Goal: Complete application form: Complete application form

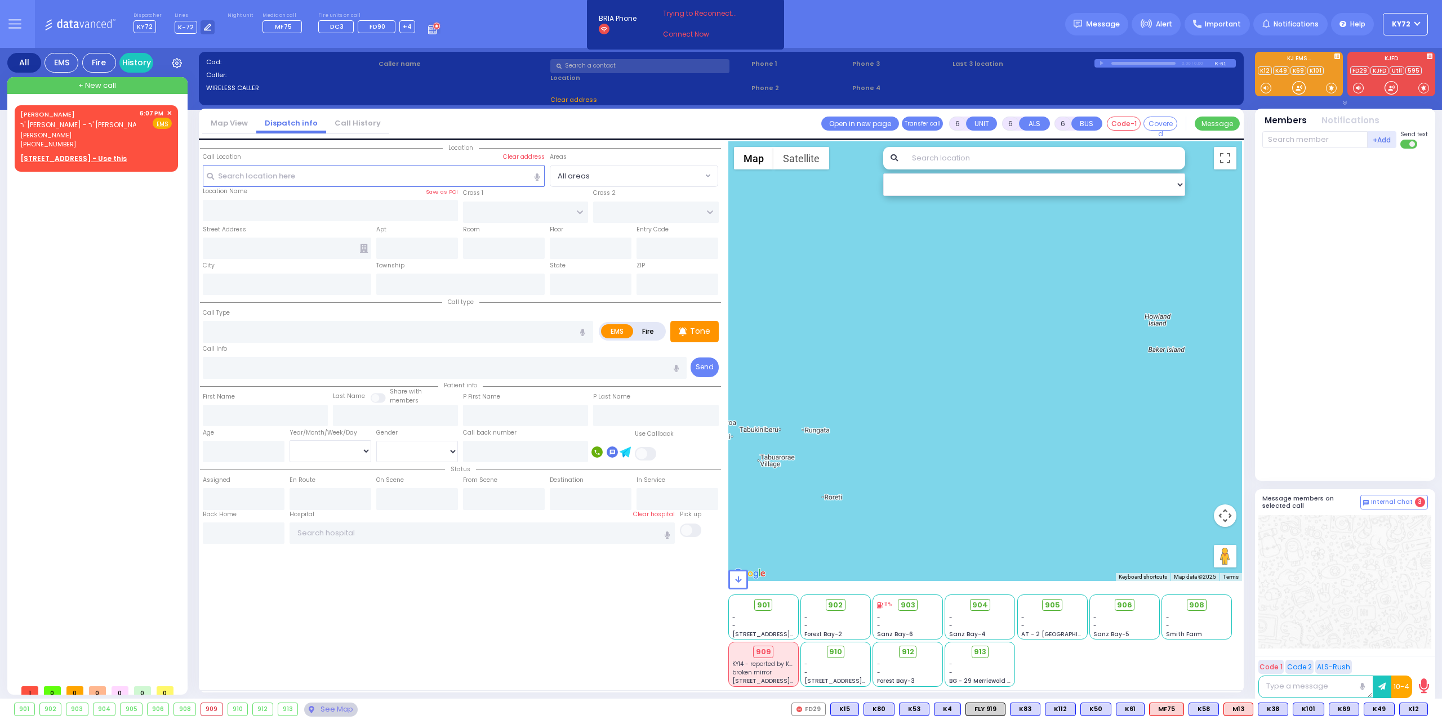
select select
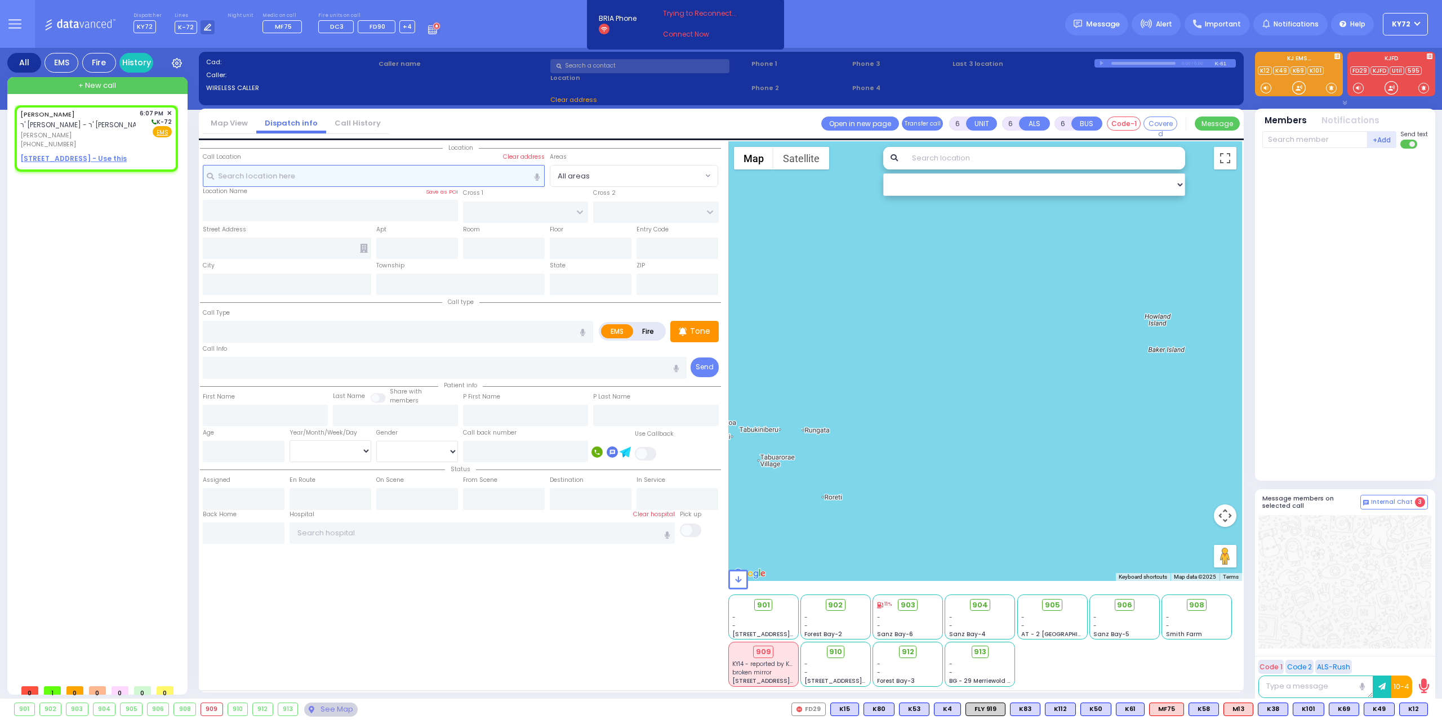
type input "2"
type input "1"
select select
radio input "true"
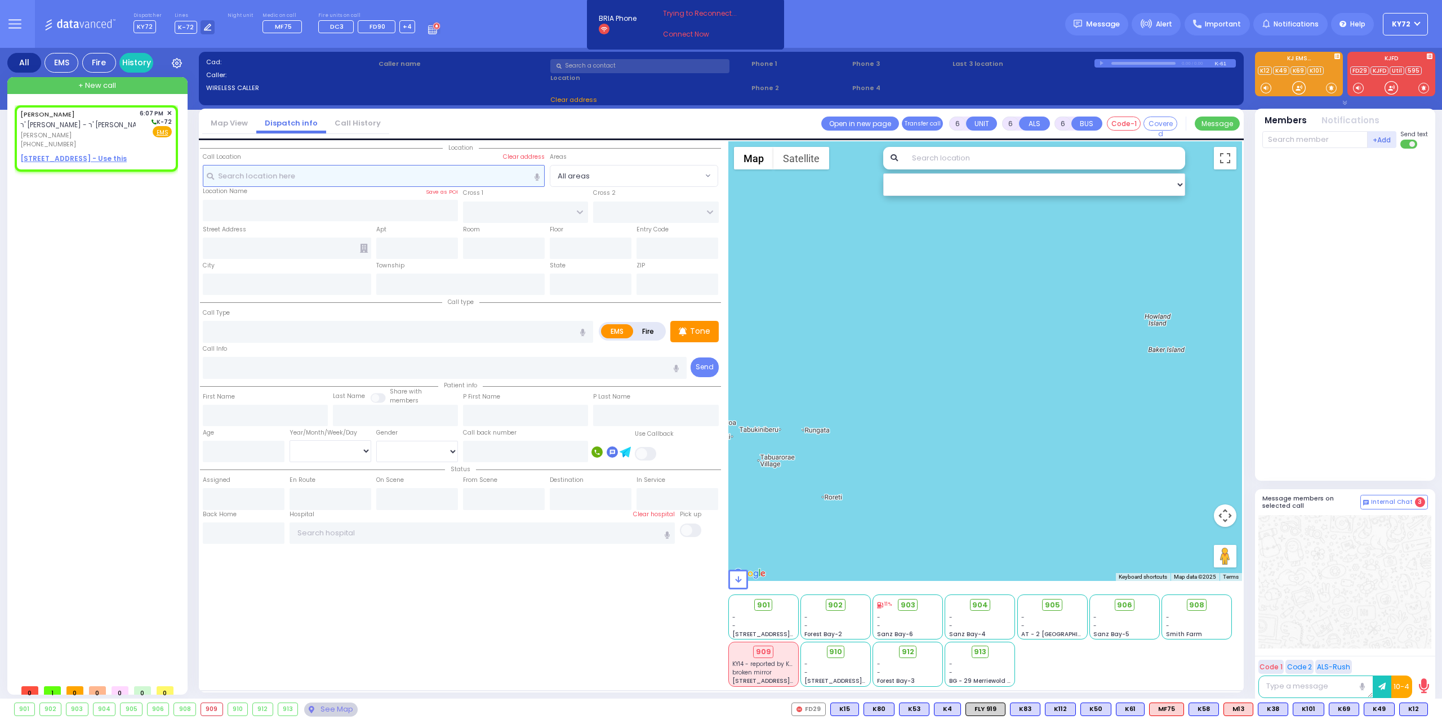
type input "[PERSON_NAME]"
select select
type input "18:07"
select select "Hatzalah Garages"
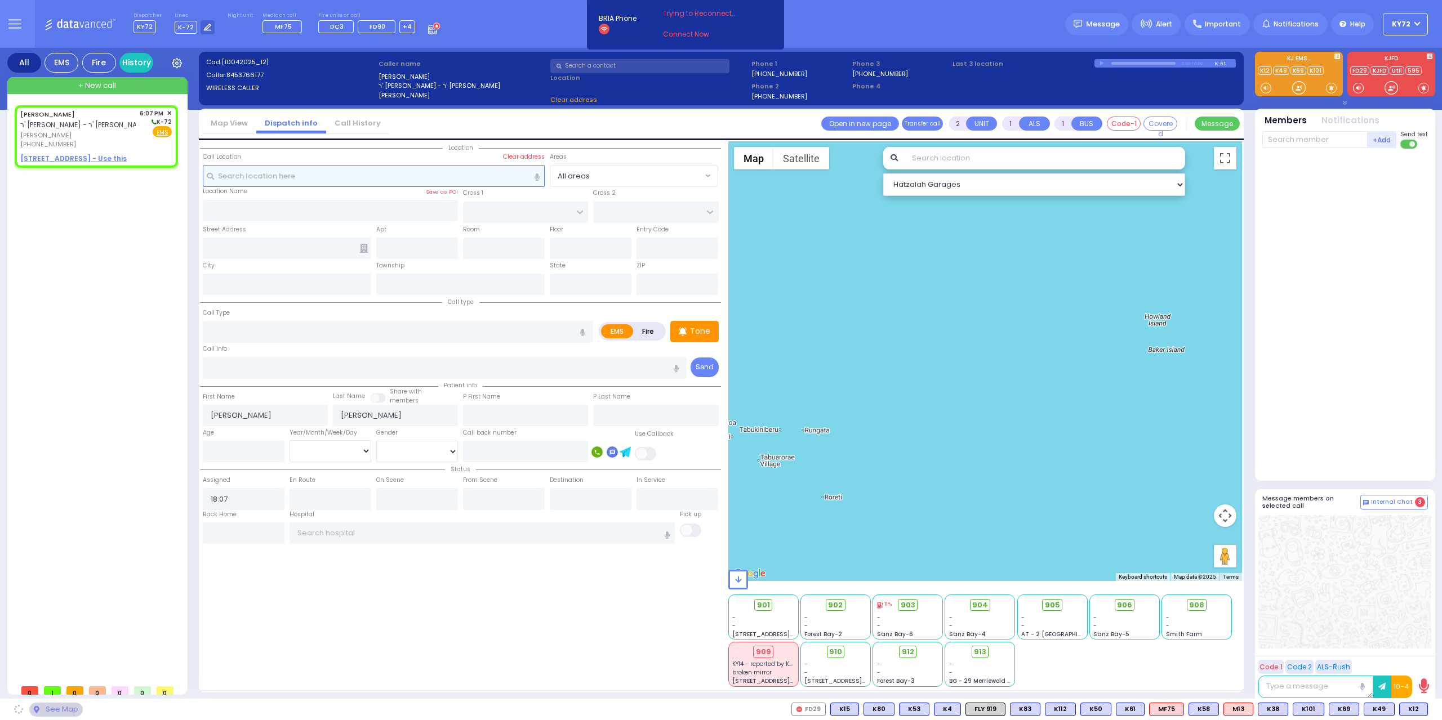
select select
radio input "true"
select select
select select "Hatzalah Garages"
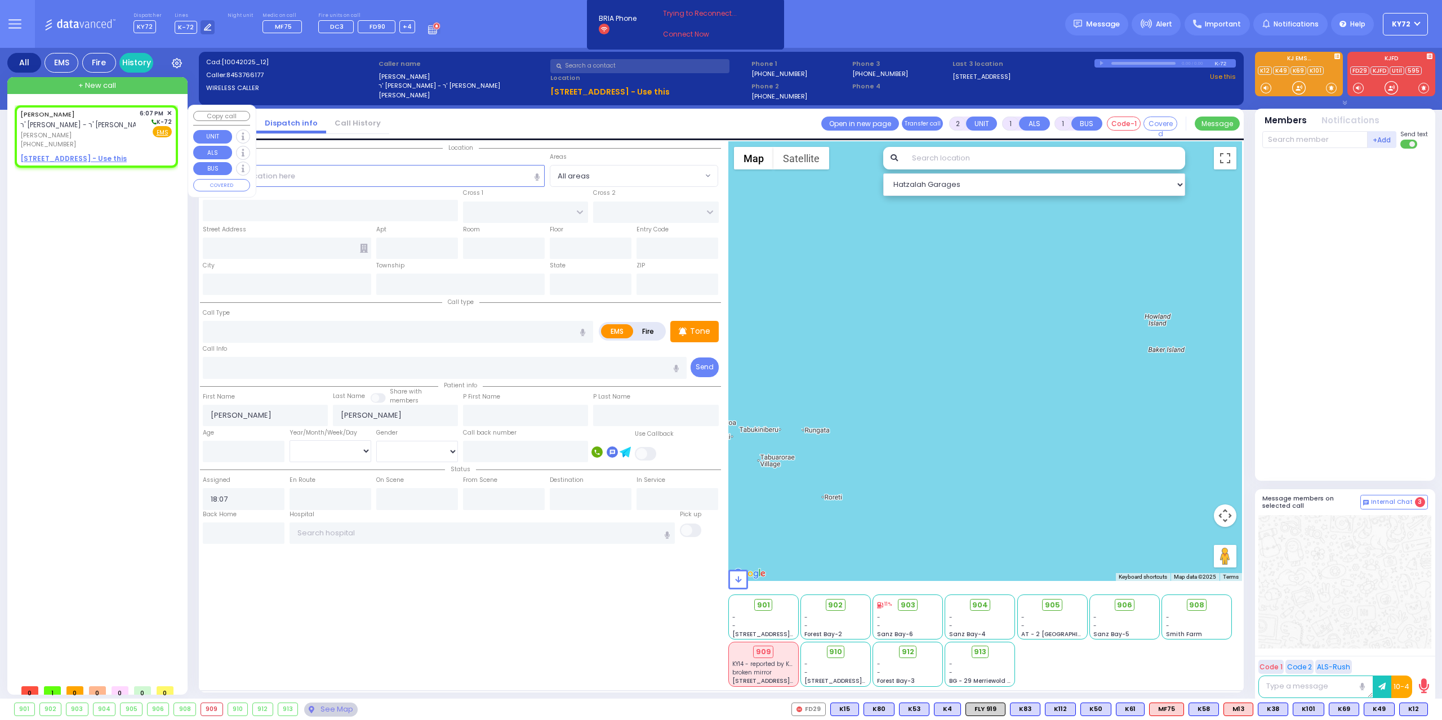
click at [70, 158] on u "[STREET_ADDRESS] - Use this" at bounding box center [73, 159] width 106 height 10
select select
radio input "true"
select select
select select "Hatzalah Garages"
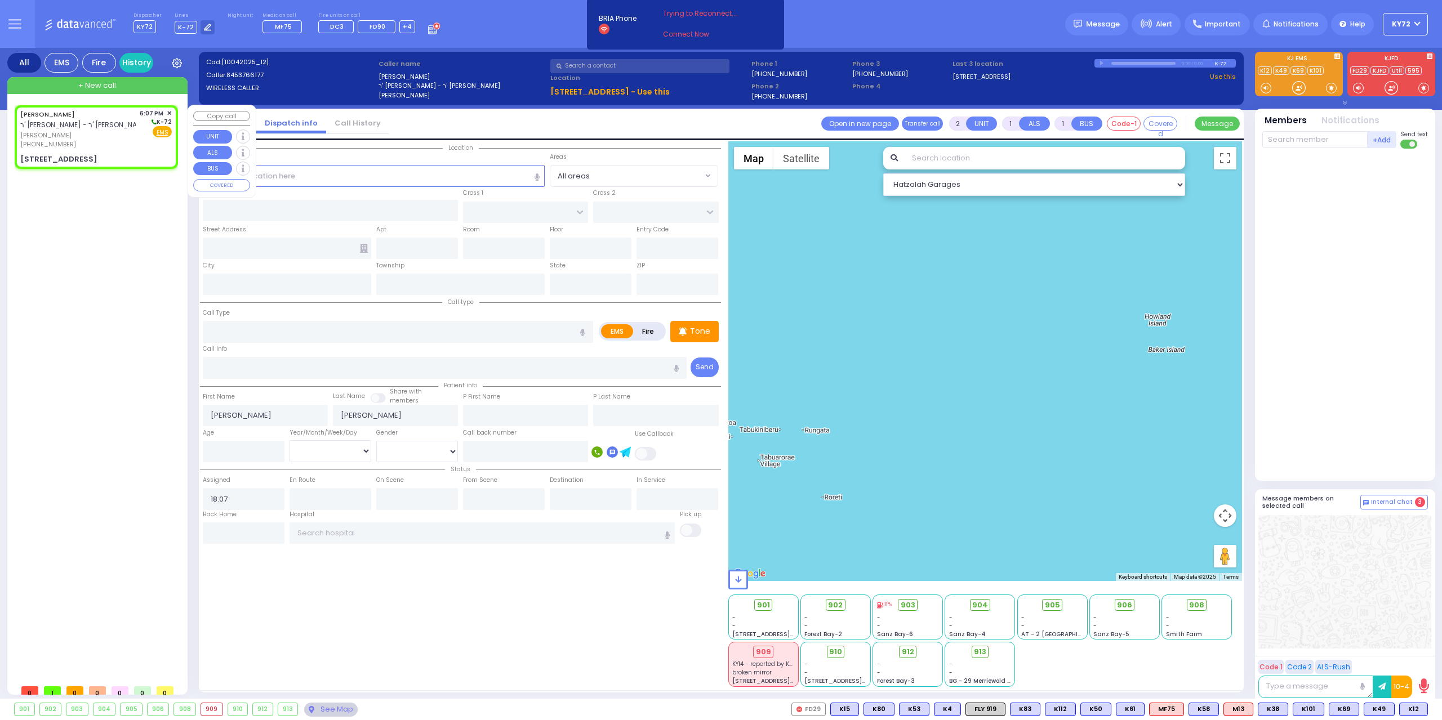
select select
radio input "true"
select select
select select "Hatzalah Garages"
select select
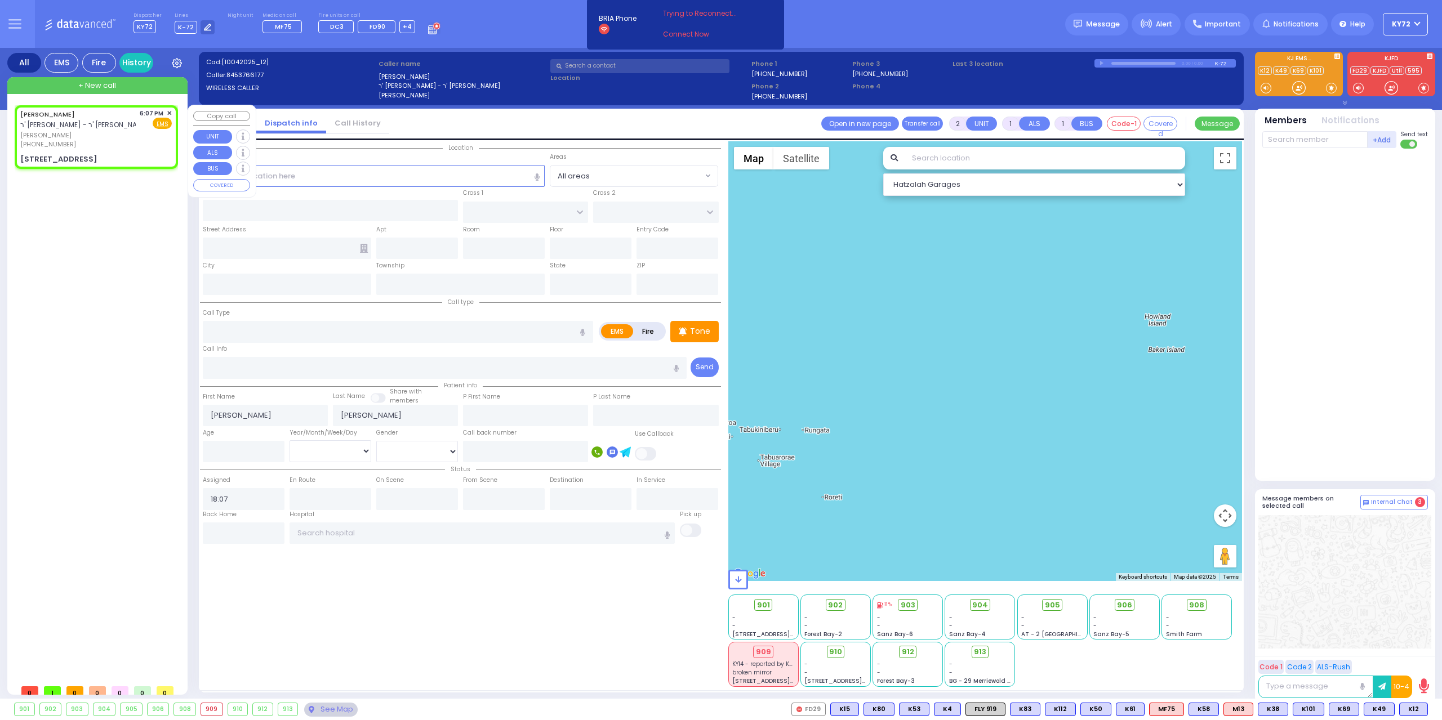
radio input "true"
select select
type input "[PERSON_NAME] BLVD"
type input "STRALISK COURT"
type input "[STREET_ADDRESS]"
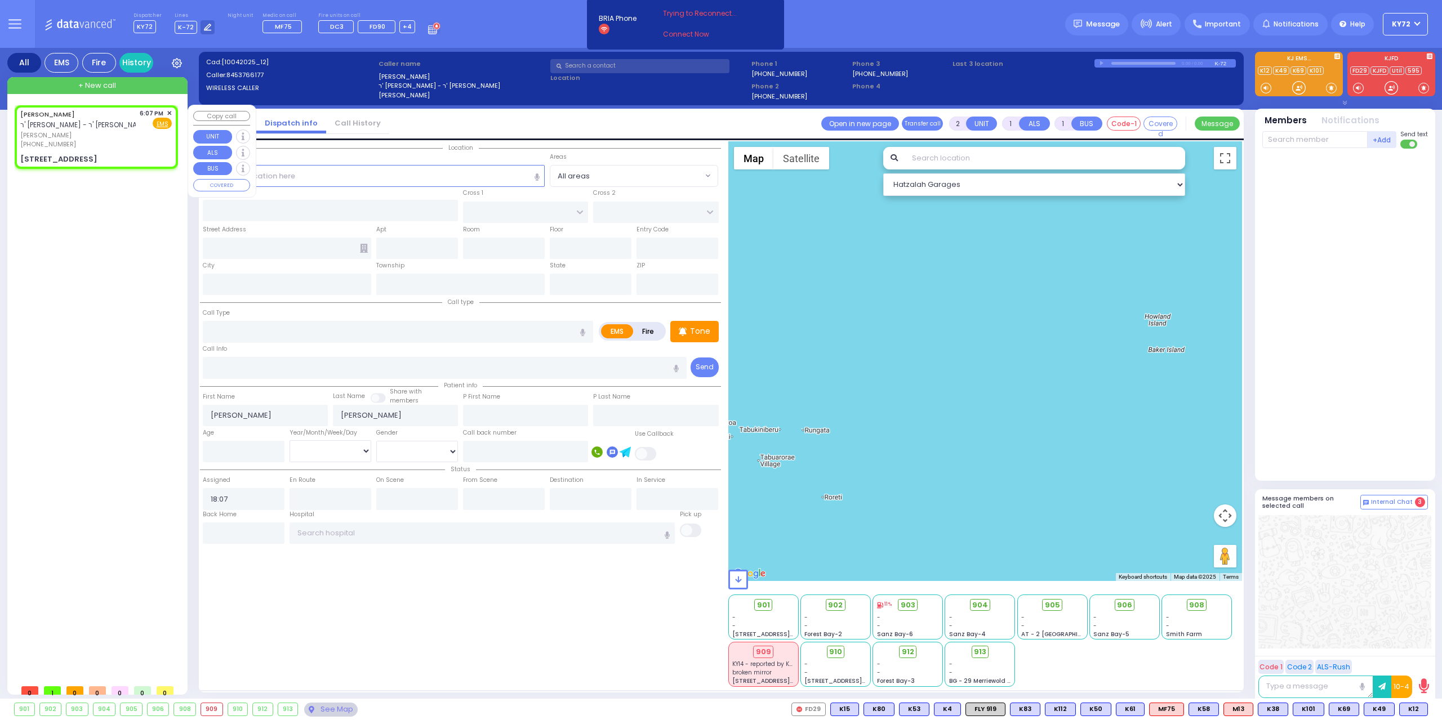
type input "011"
type input "[PERSON_NAME]"
type input "[US_STATE]"
type input "10950"
select select "Hatzalah Garages"
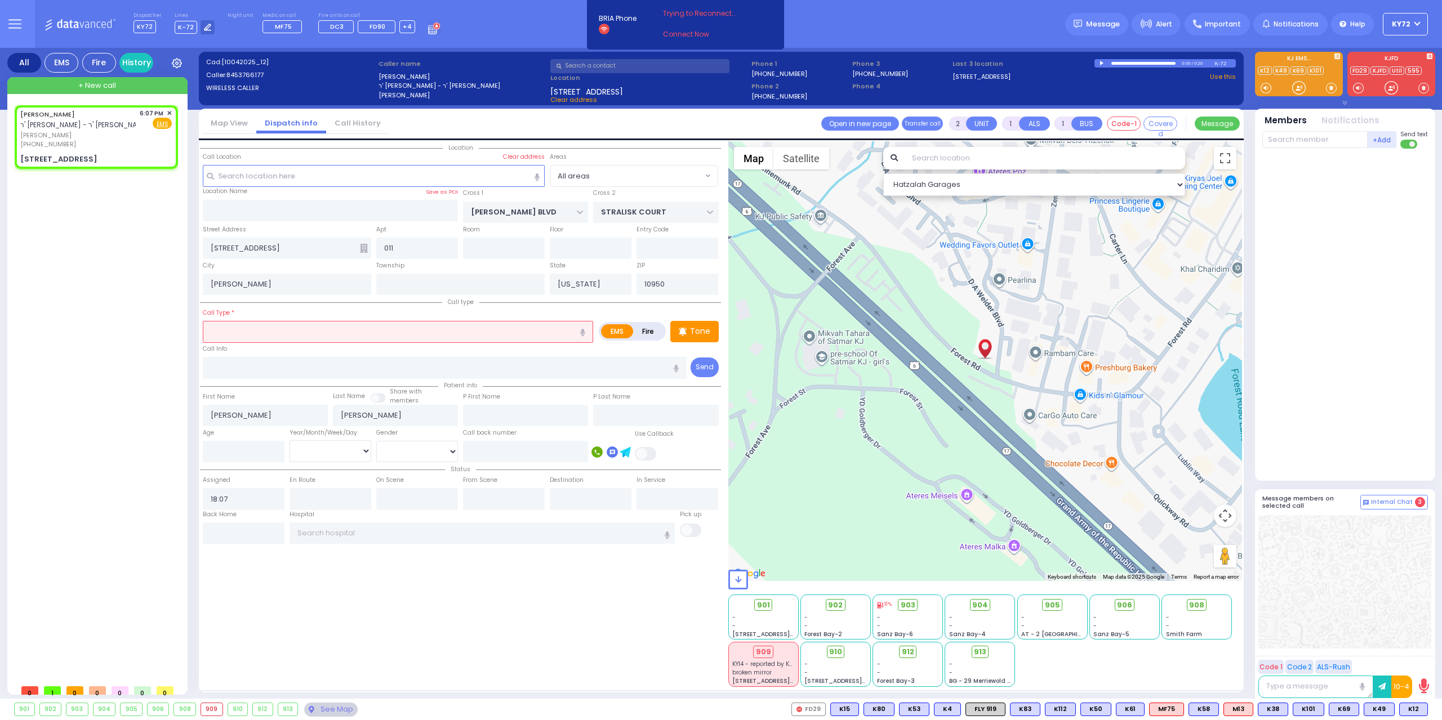
click at [374, 332] on input "text" at bounding box center [398, 331] width 390 height 21
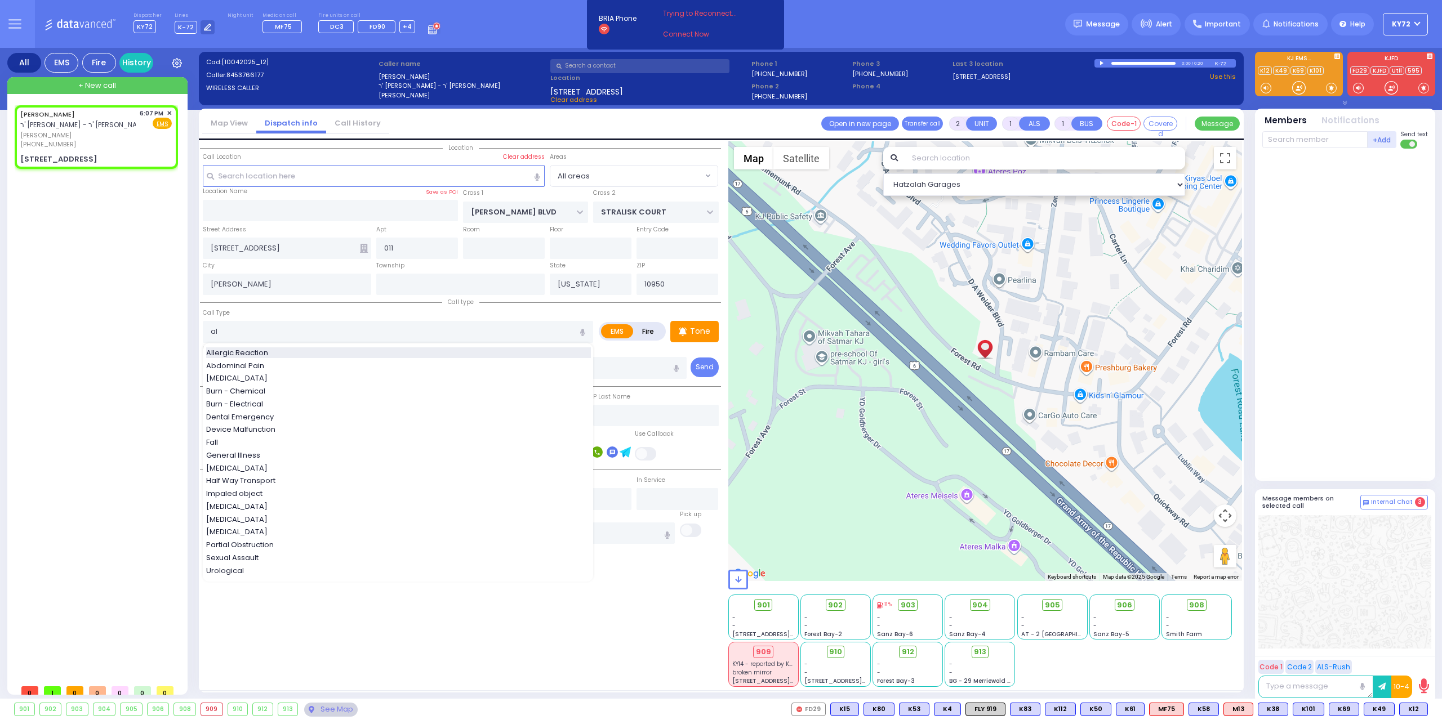
click at [346, 353] on div "Allergic Reaction" at bounding box center [398, 353] width 385 height 11
type input "Allergic Reaction"
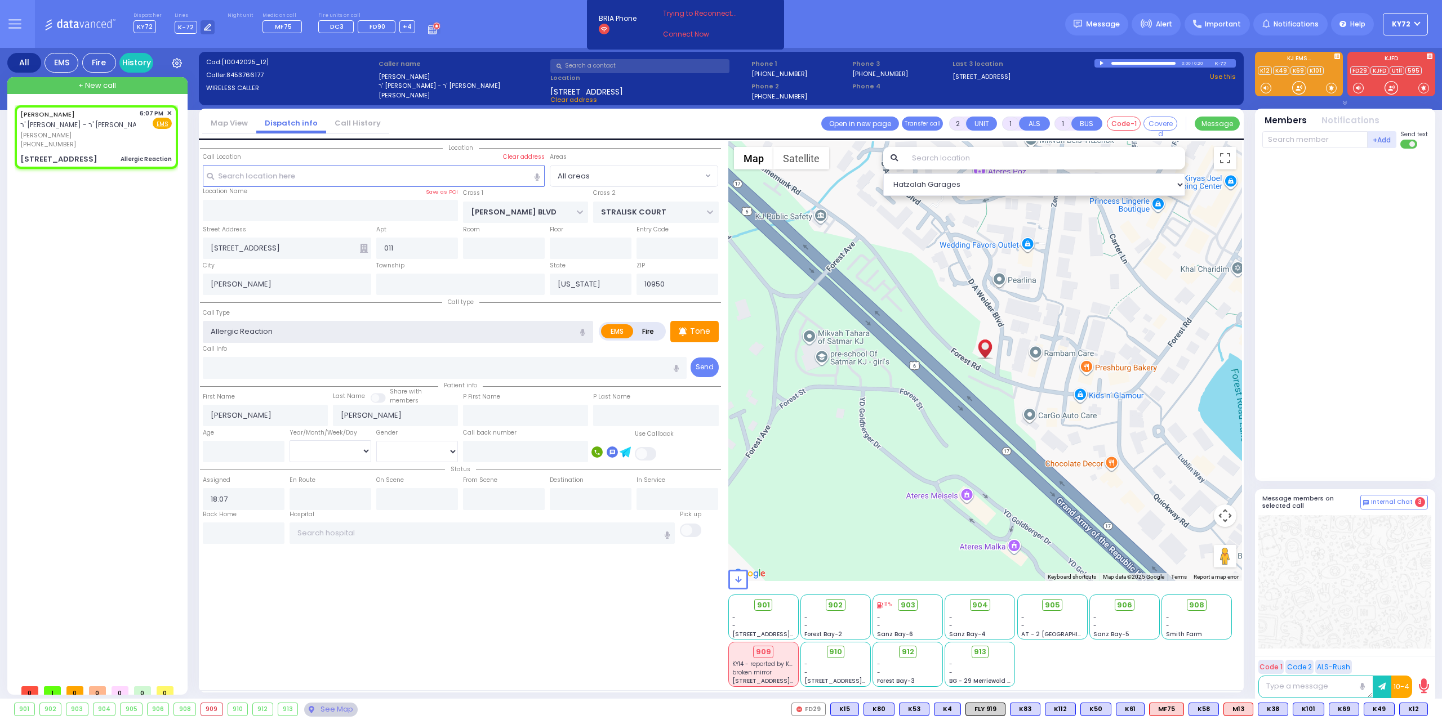
select select
radio input "true"
select select
select select "Hatzalah Garages"
click at [697, 340] on div "Tone" at bounding box center [694, 331] width 48 height 21
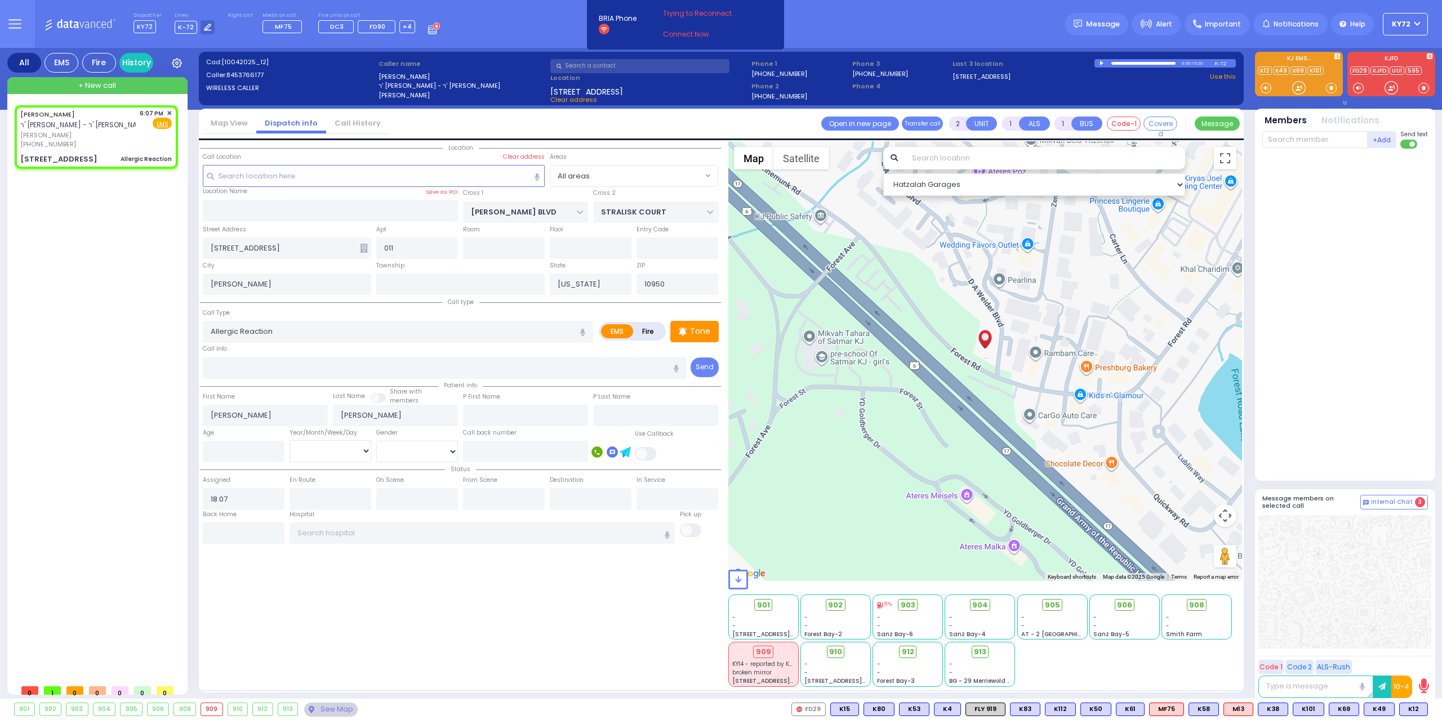
select select
radio input "true"
select select
select select "Hatzalah Garages"
click at [1294, 88] on div at bounding box center [1298, 87] width 11 height 11
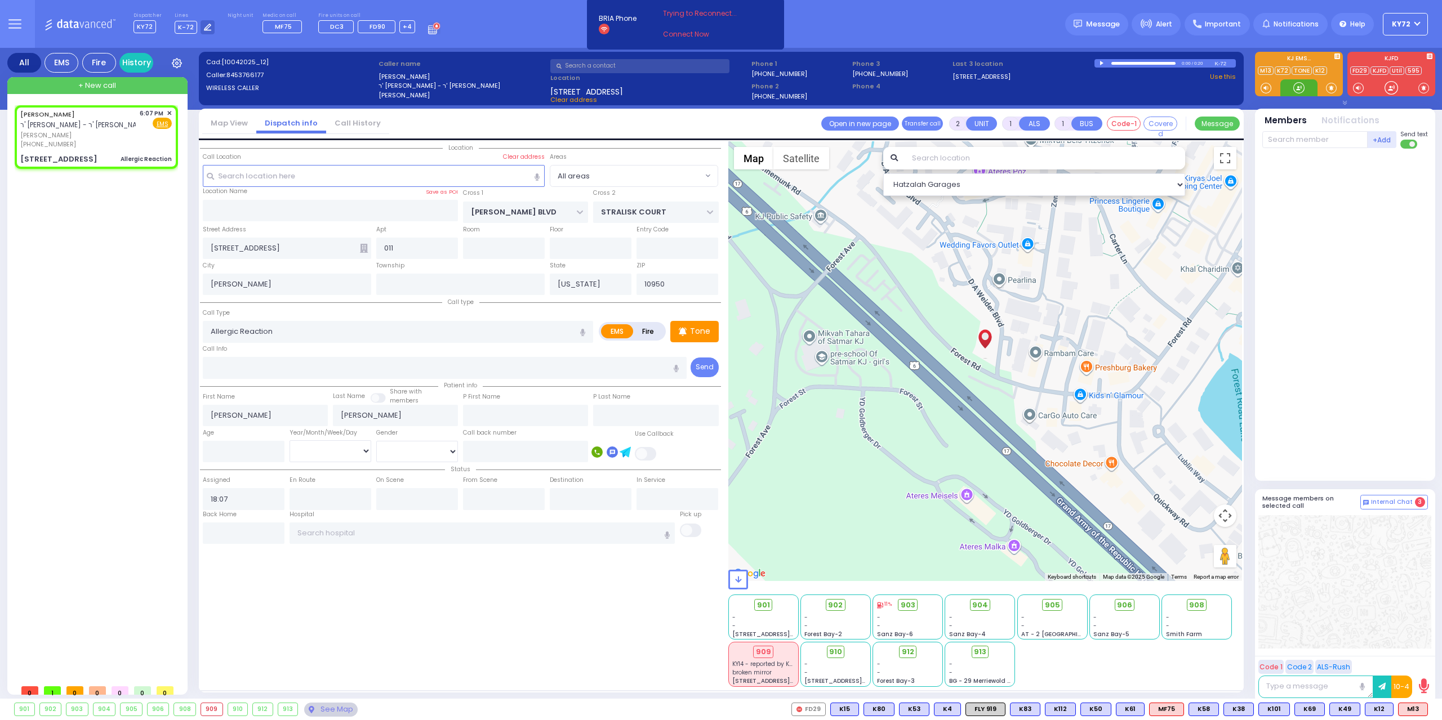
click at [1303, 88] on div at bounding box center [1298, 87] width 11 height 11
click at [1404, 706] on span "M13" at bounding box center [1413, 710] width 29 height 12
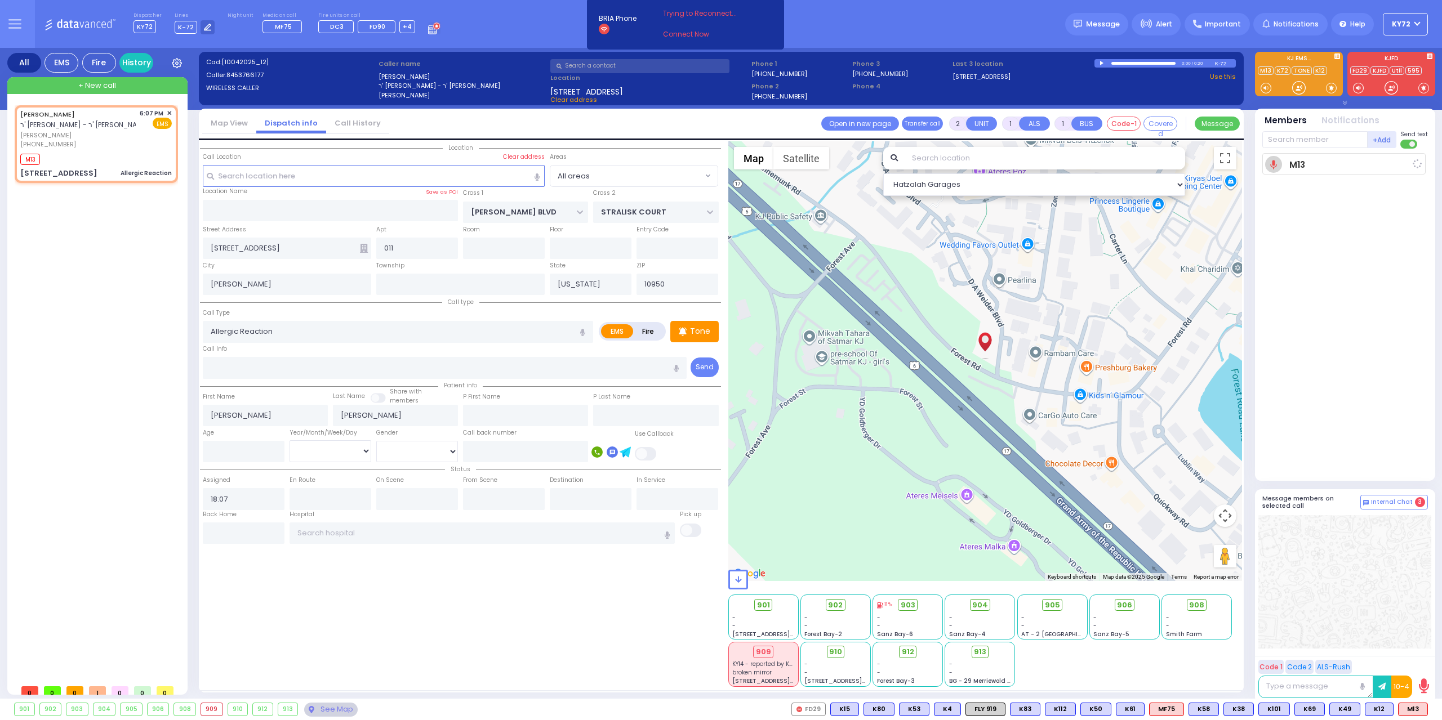
select select
radio input "true"
select select
type input "18:08"
select select "Hatzalah Garages"
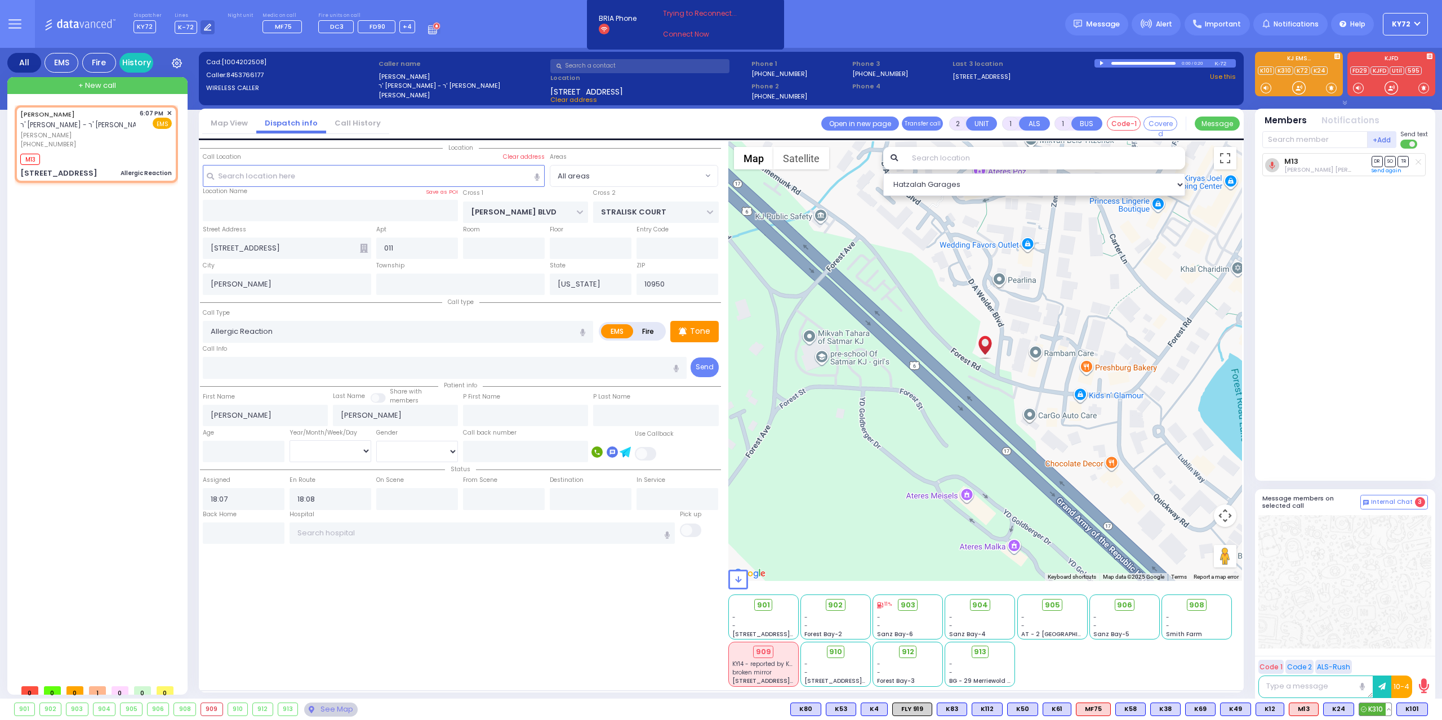
click at [1363, 707] on icon at bounding box center [1364, 710] width 6 height 6
select select
radio input "true"
select select
select select "Hatzalah Garages"
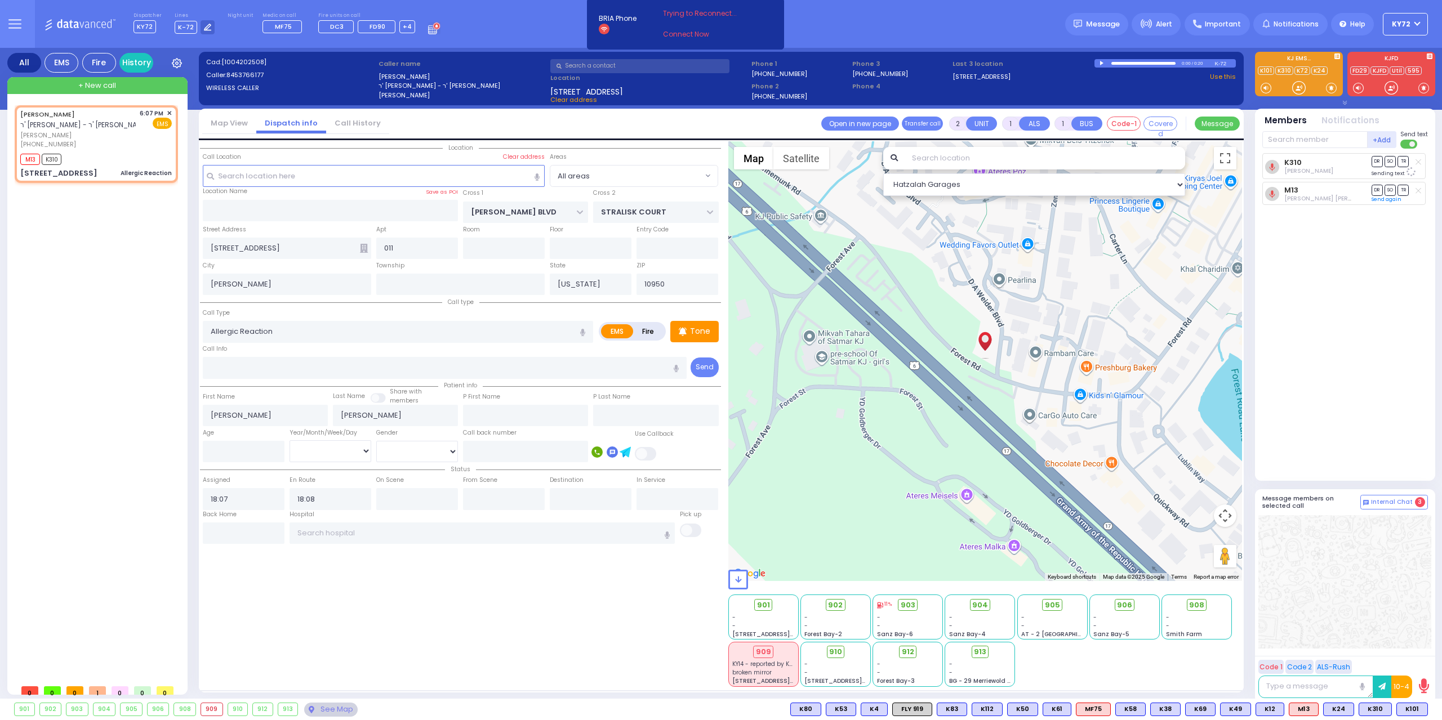
click at [1283, 306] on div "K310 [PERSON_NAME] DR SO TR Sending text M13" at bounding box center [1346, 312] width 168 height 318
click at [1299, 86] on div at bounding box center [1298, 87] width 11 height 11
click at [1301, 91] on div at bounding box center [1298, 87] width 11 height 11
click at [1411, 709] on span "K101" at bounding box center [1412, 710] width 30 height 12
select select
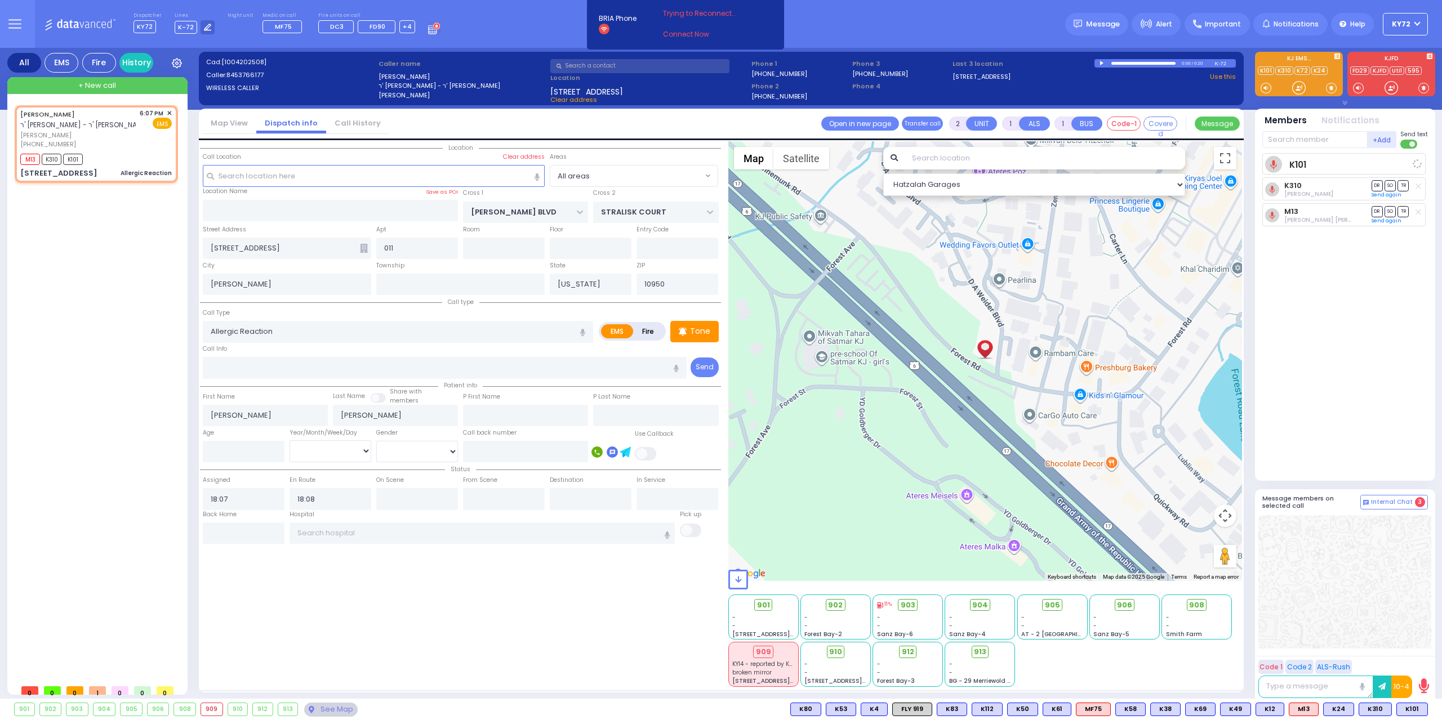
radio input "true"
select select
select select "Hatzalah Garages"
click at [1299, 88] on div at bounding box center [1298, 87] width 11 height 11
click at [1299, 90] on div at bounding box center [1298, 87] width 11 height 11
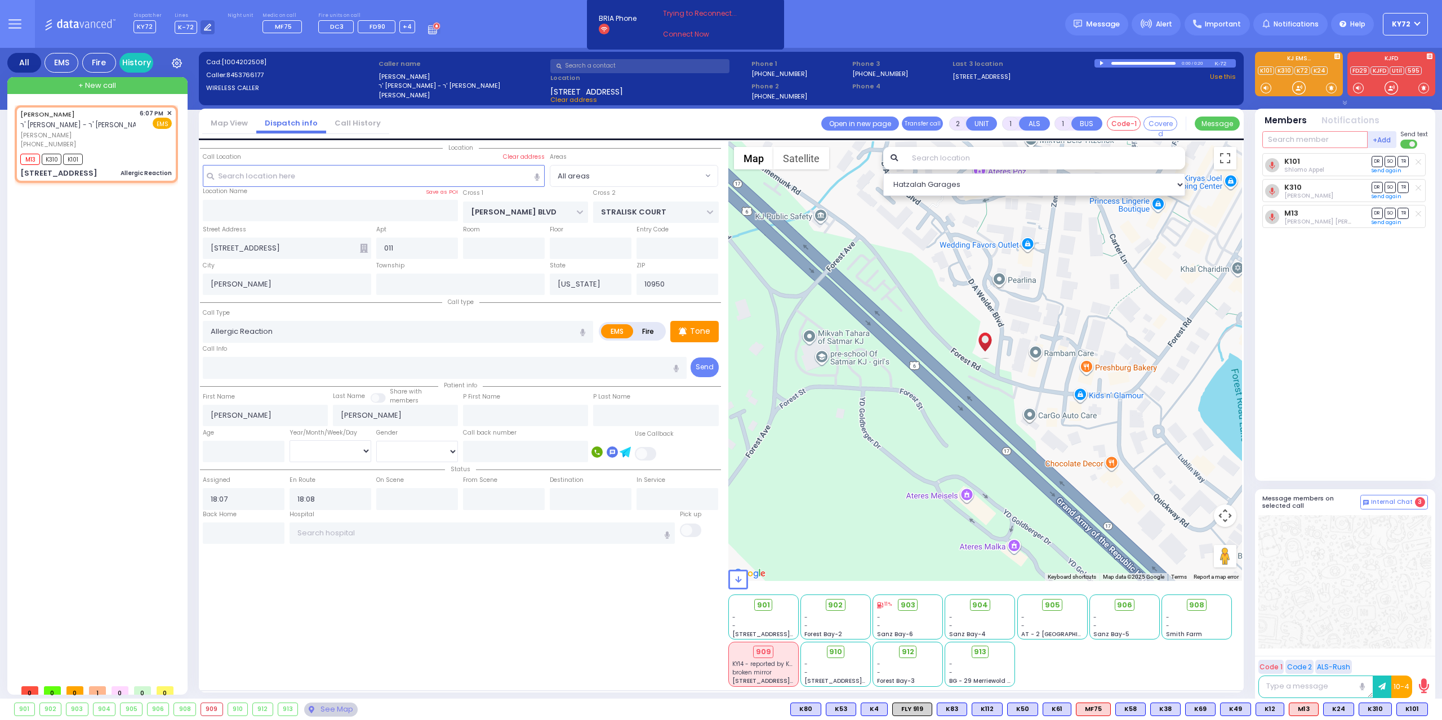
click at [1284, 135] on input "text" at bounding box center [1314, 139] width 105 height 17
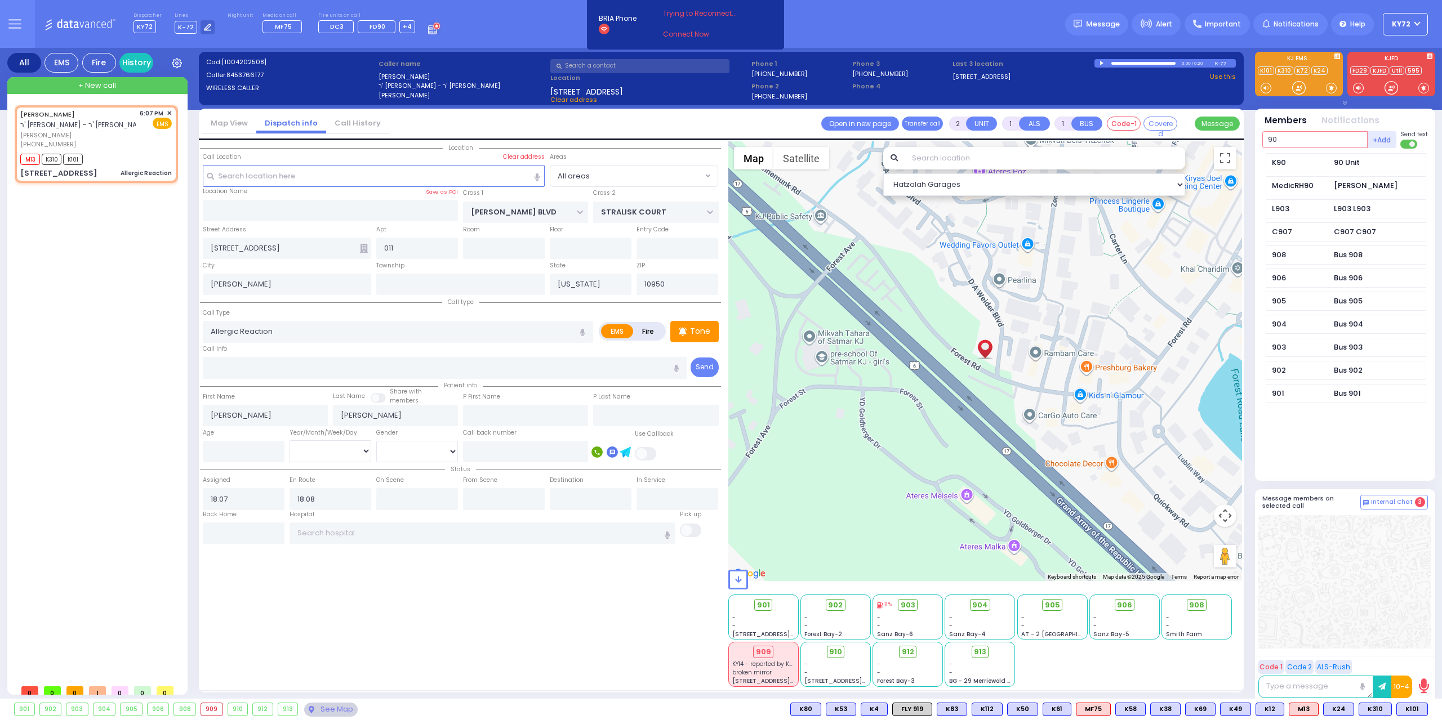
type input "90"
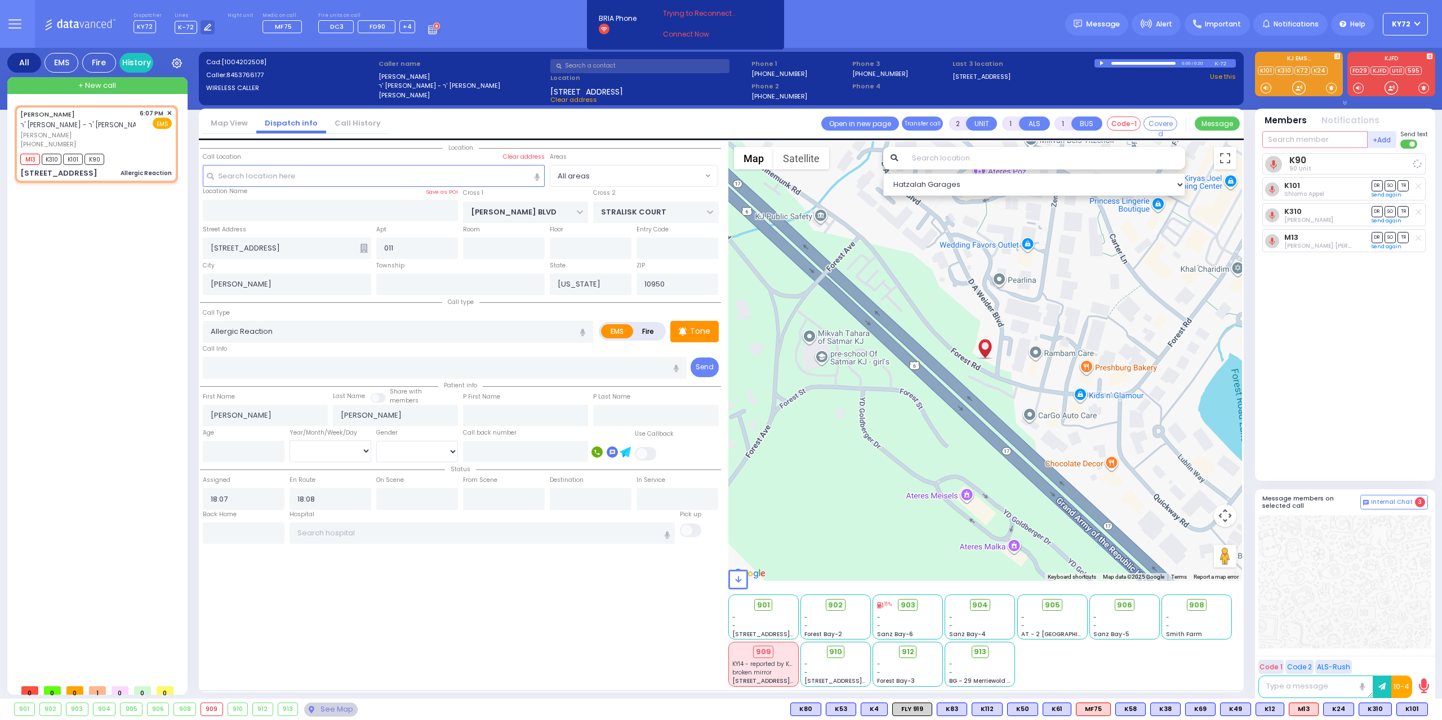
select select
radio input "true"
select select
select select "Hatzalah Garages"
click at [1294, 90] on div at bounding box center [1298, 87] width 11 height 11
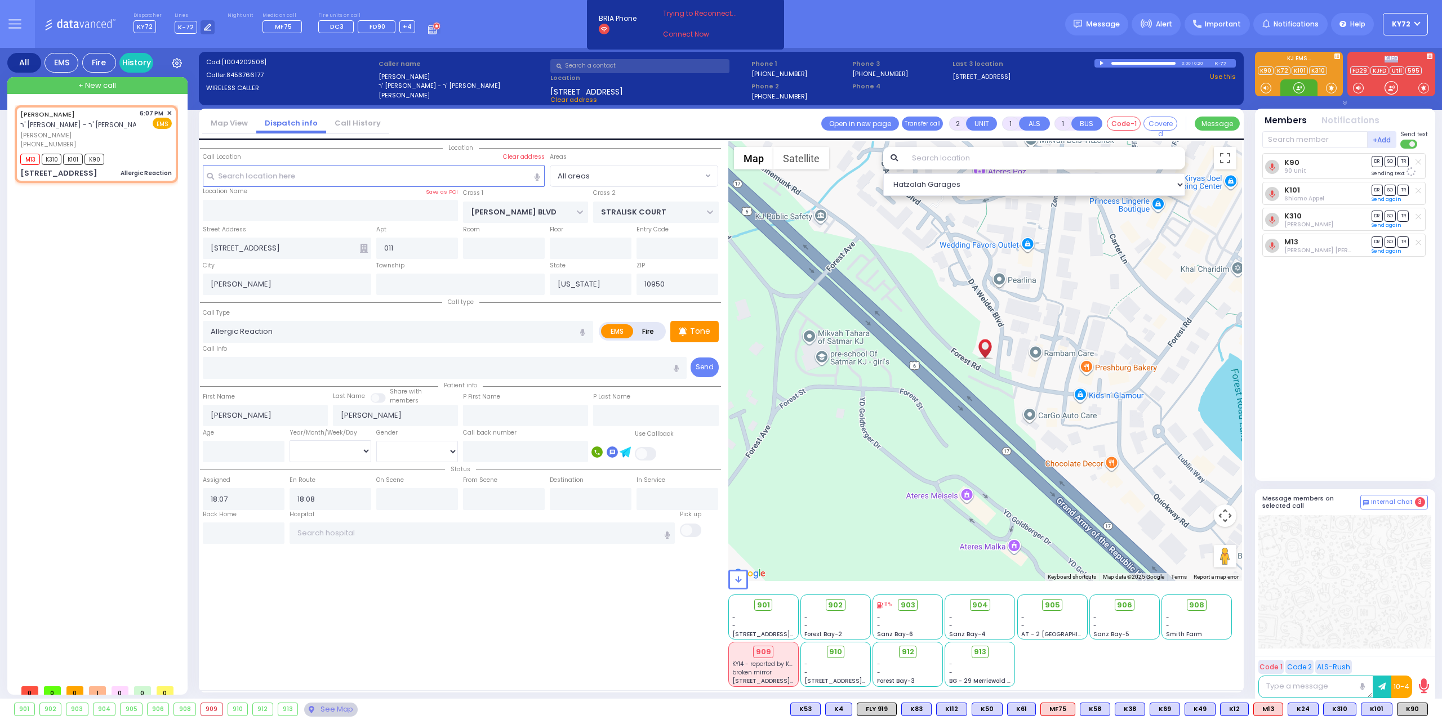
click at [1294, 90] on div at bounding box center [1298, 87] width 11 height 11
click at [1371, 341] on div "K90 90 Unit DR SO TR K101" at bounding box center [1346, 312] width 168 height 318
click at [1427, 713] on div "K90" at bounding box center [1412, 710] width 31 height 14
click at [1323, 408] on div "K90 90 Unit DR SO TR K101" at bounding box center [1346, 312] width 168 height 318
click at [1300, 87] on div at bounding box center [1298, 87] width 11 height 11
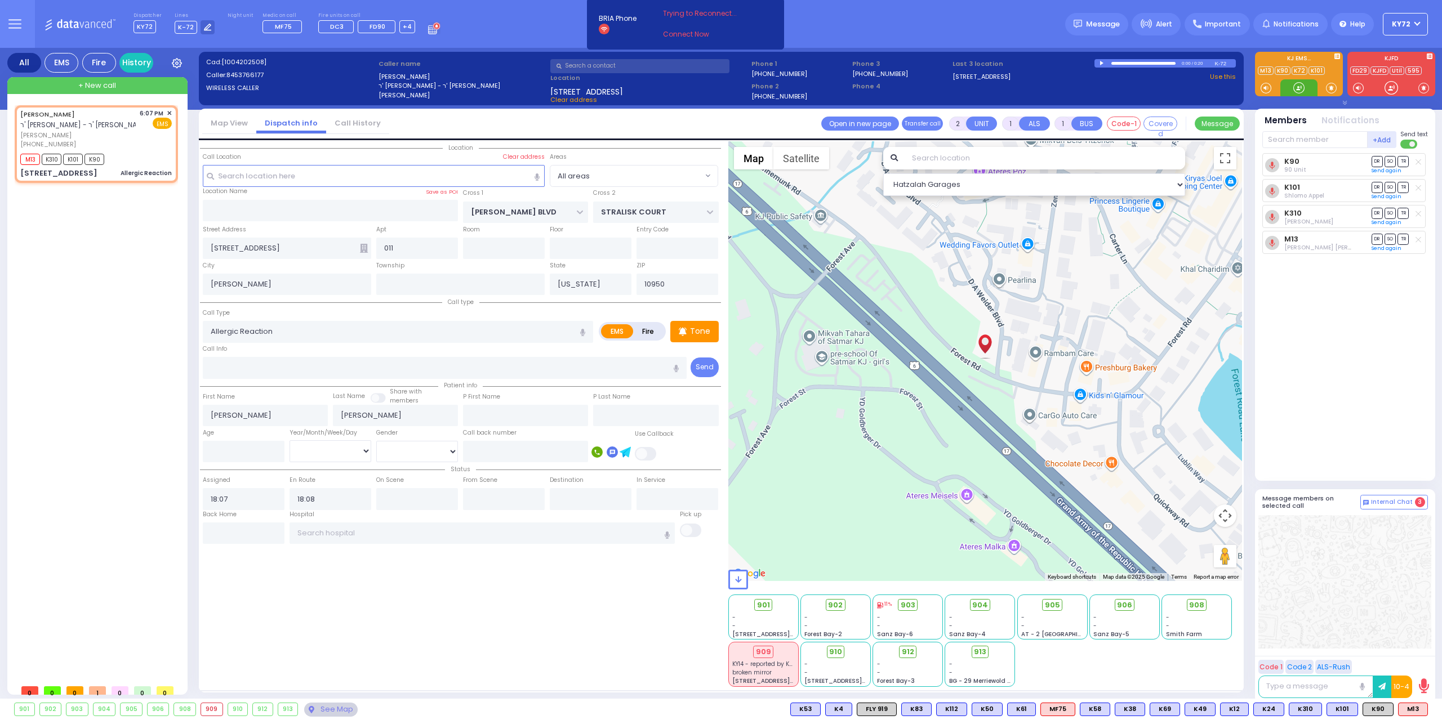
click at [1300, 88] on div at bounding box center [1298, 87] width 11 height 11
click at [1298, 93] on div at bounding box center [1298, 87] width 11 height 11
click at [909, 607] on span "903" at bounding box center [912, 605] width 15 height 11
select select
radio input "true"
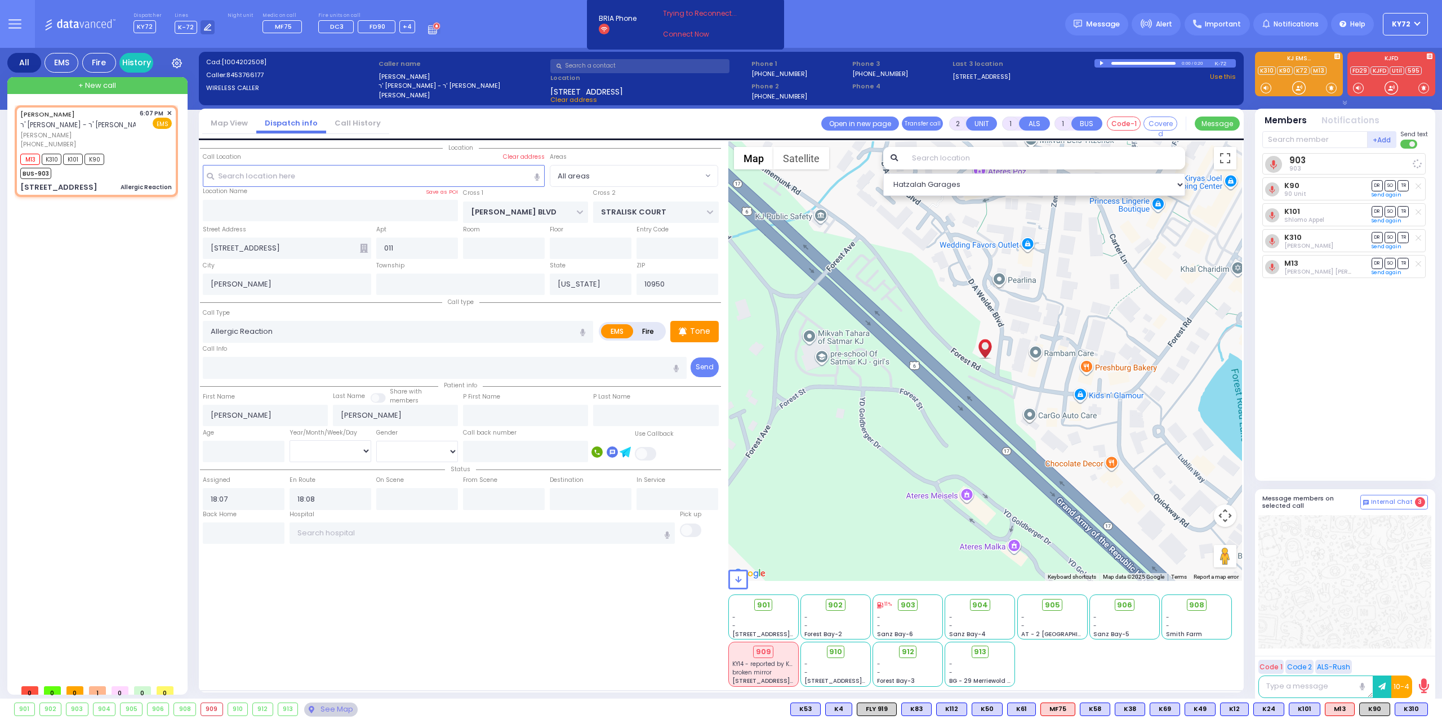
select select
select select "Hatzalah Garages"
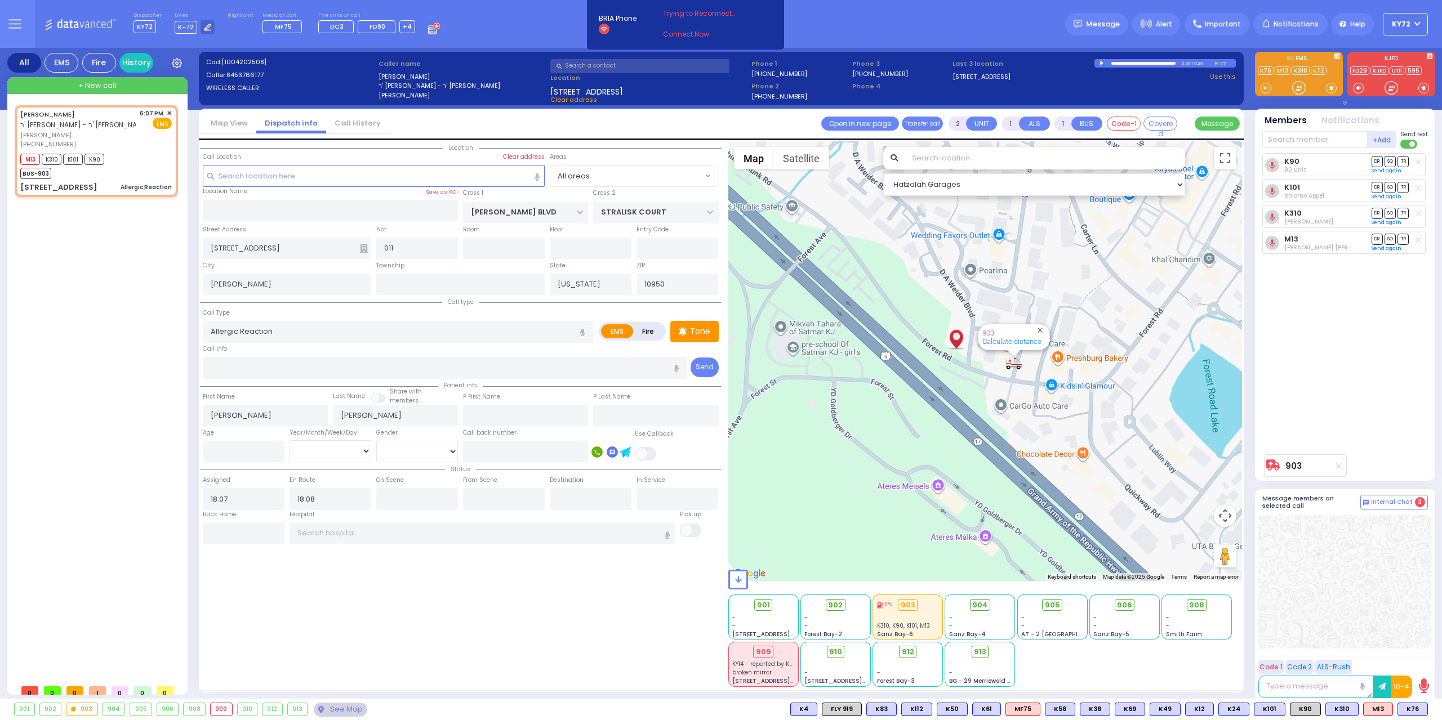
type input "6"
select select
radio input "true"
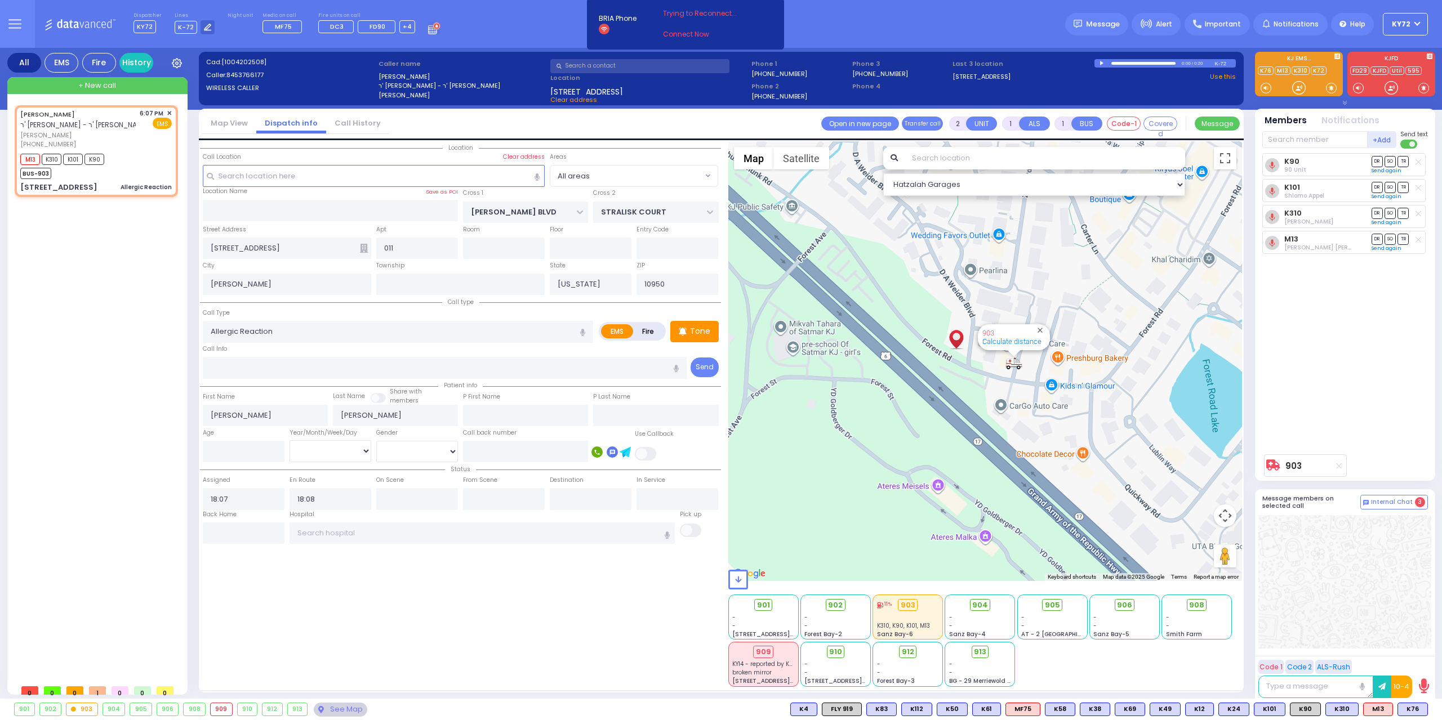
type input "Unknown"
select select "Year"
select select "Hatzalah Garages"
select select
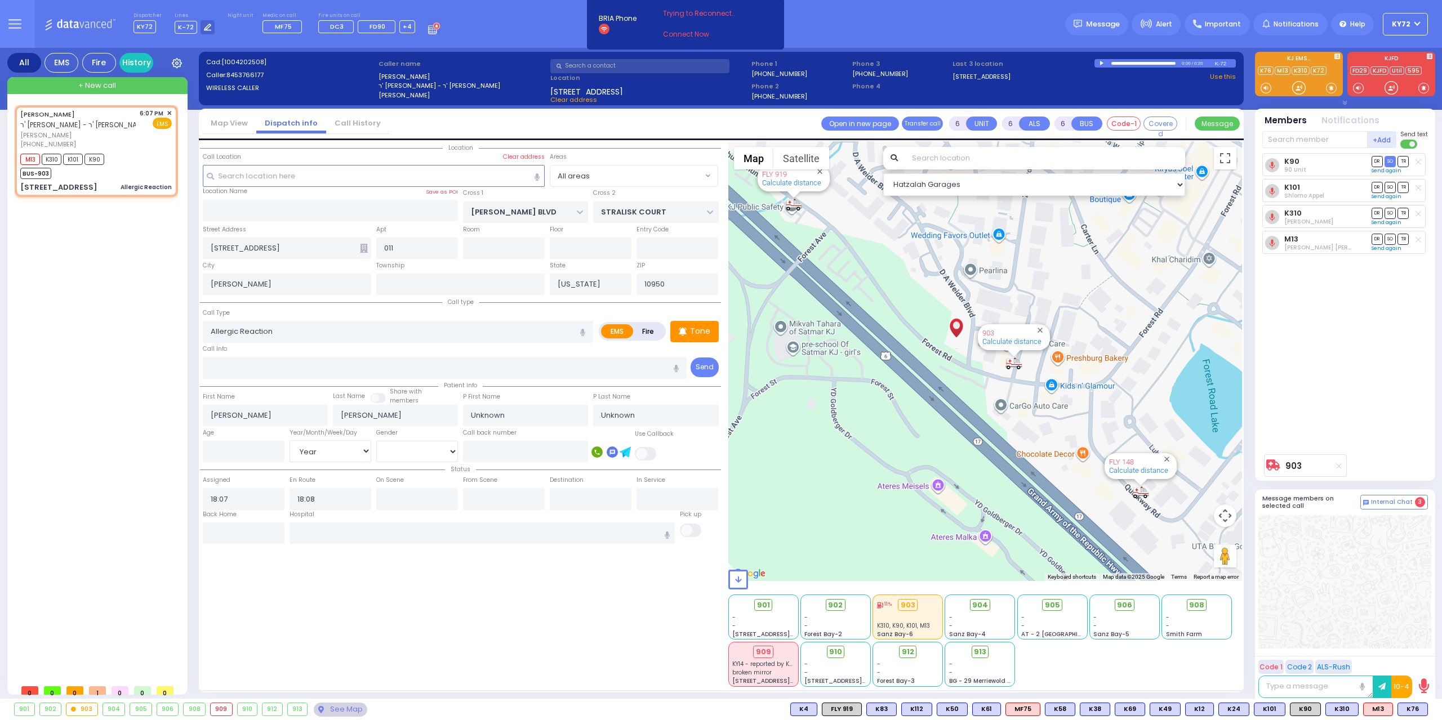
radio input "true"
type input "Wolf"
type input "Lowiger"
type input "2"
select select "Year"
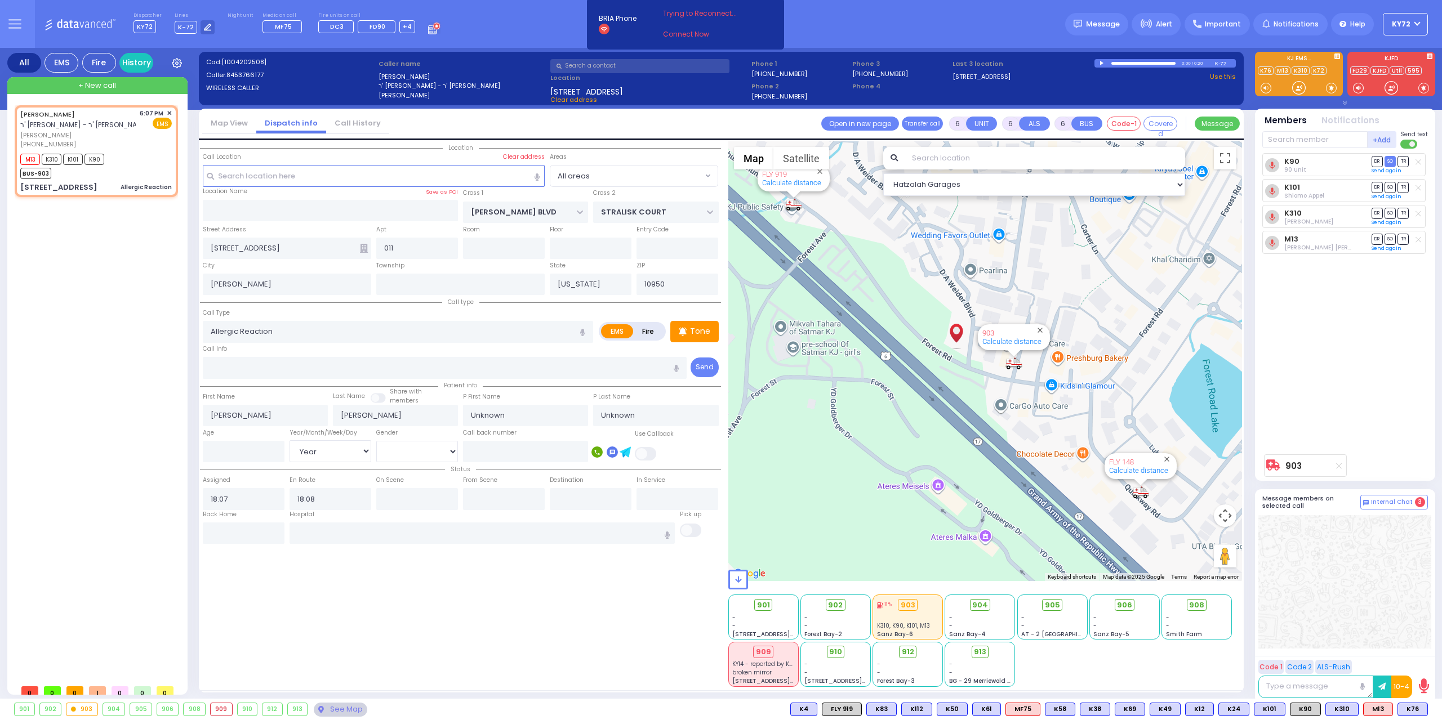
select select "[DEMOGRAPHIC_DATA]"
select select "Hatzalah Garages"
